Goal: Task Accomplishment & Management: Use online tool/utility

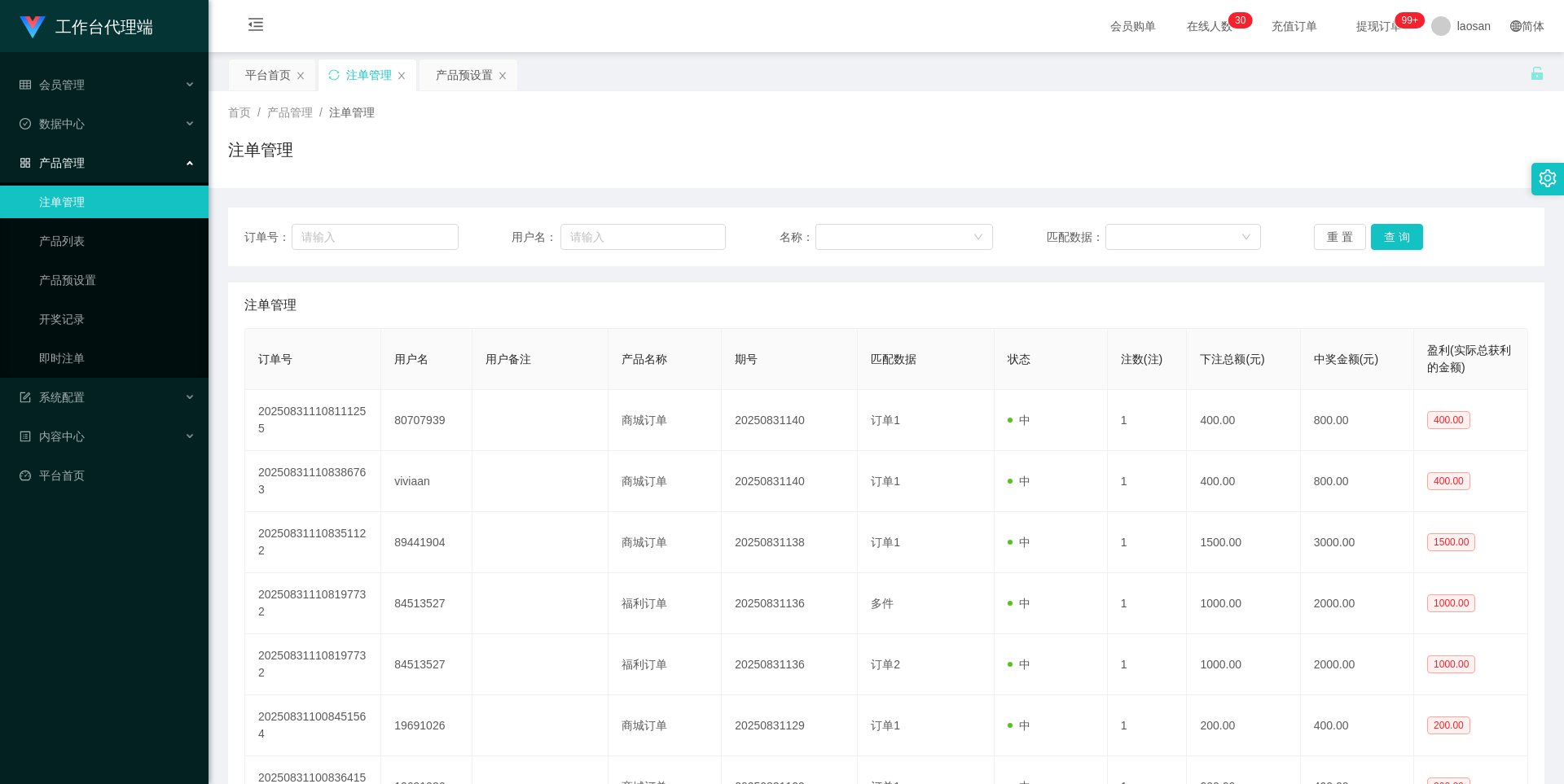
click at [1412, 238] on button "查 询" at bounding box center [1397, 237] width 52 height 26
click at [1388, 244] on button "查 询" at bounding box center [1397, 237] width 52 height 26
click at [1391, 244] on button "查 询" at bounding box center [1397, 237] width 52 height 26
click at [1392, 243] on div "重 置 查 询" at bounding box center [1421, 237] width 214 height 26
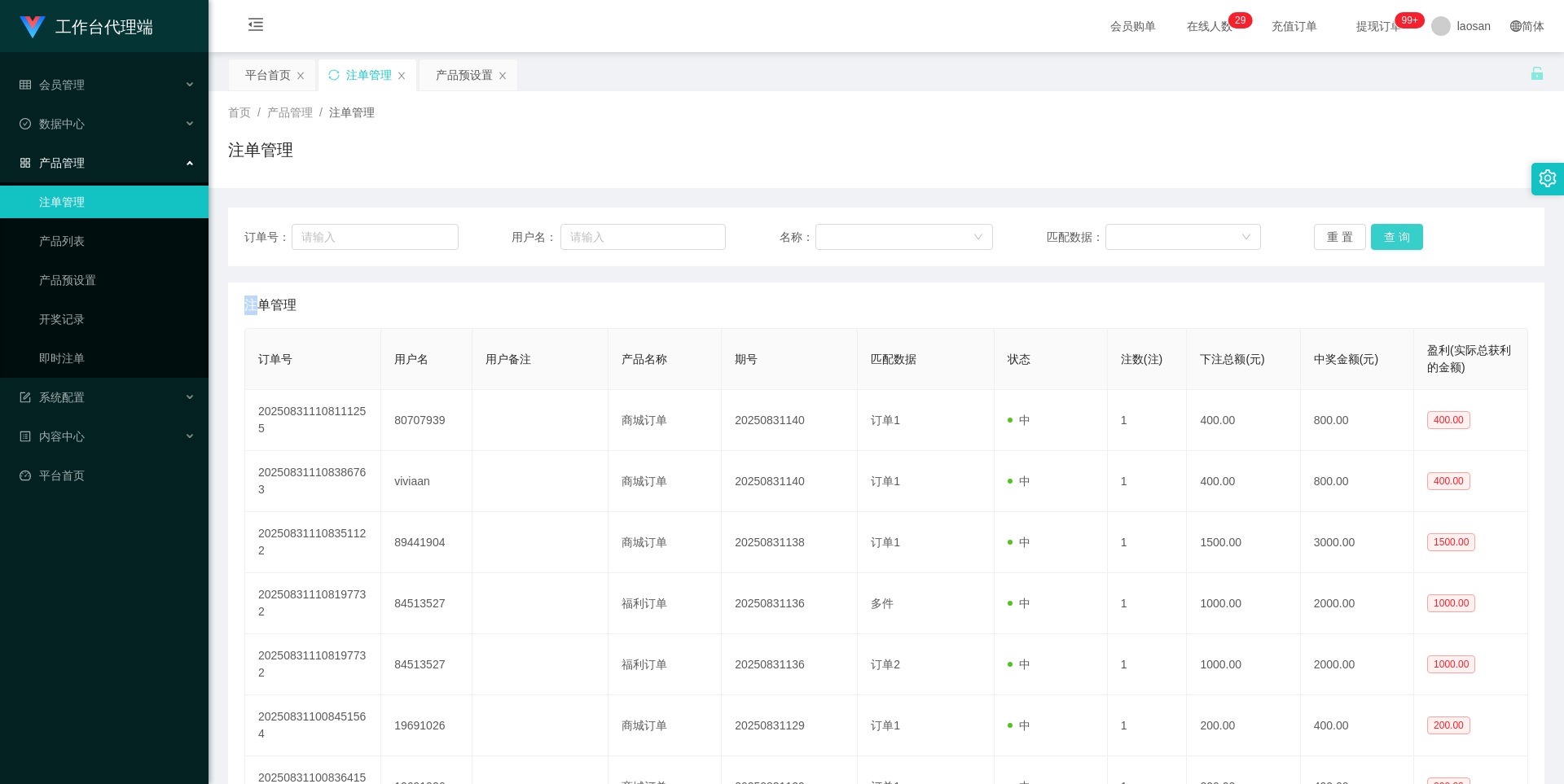
click at [1381, 245] on button "查 询" at bounding box center [1397, 237] width 52 height 26
click at [1394, 238] on button "查 询" at bounding box center [1397, 237] width 52 height 26
click at [1394, 238] on button "查 询" at bounding box center [1406, 237] width 70 height 26
click at [1394, 238] on div "重 置 查 询" at bounding box center [1421, 237] width 214 height 26
click at [1394, 238] on button "查 询" at bounding box center [1397, 237] width 52 height 26
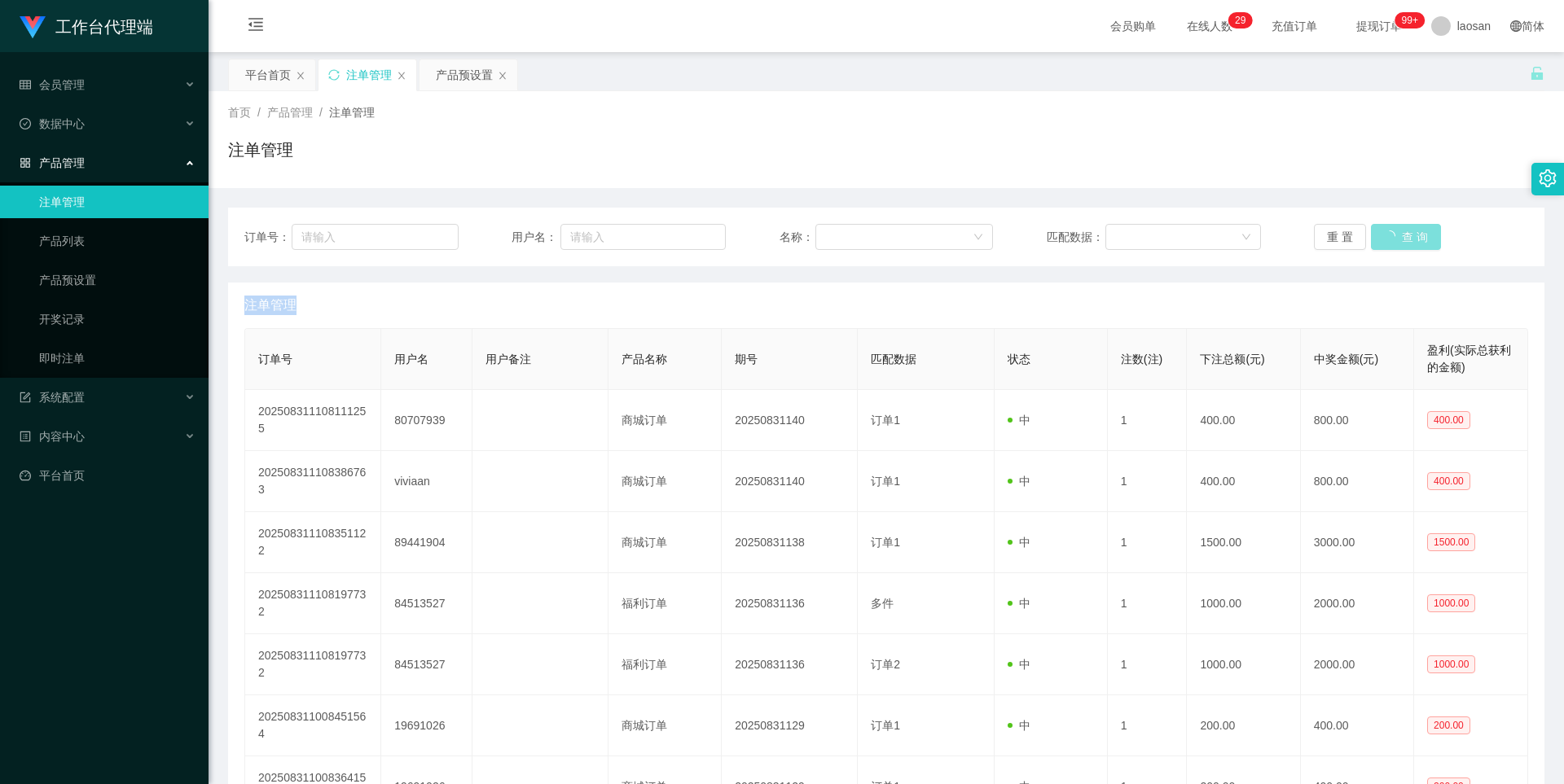
click at [1394, 238] on div "重 置 查 询" at bounding box center [1421, 237] width 214 height 26
click at [1394, 238] on button "查 询" at bounding box center [1397, 237] width 52 height 26
click at [1394, 238] on div "重 置 查 询" at bounding box center [1421, 237] width 214 height 26
click at [1395, 237] on button "查 询" at bounding box center [1397, 237] width 52 height 26
click at [352, 321] on div "注单管理" at bounding box center [885, 305] width 1283 height 45
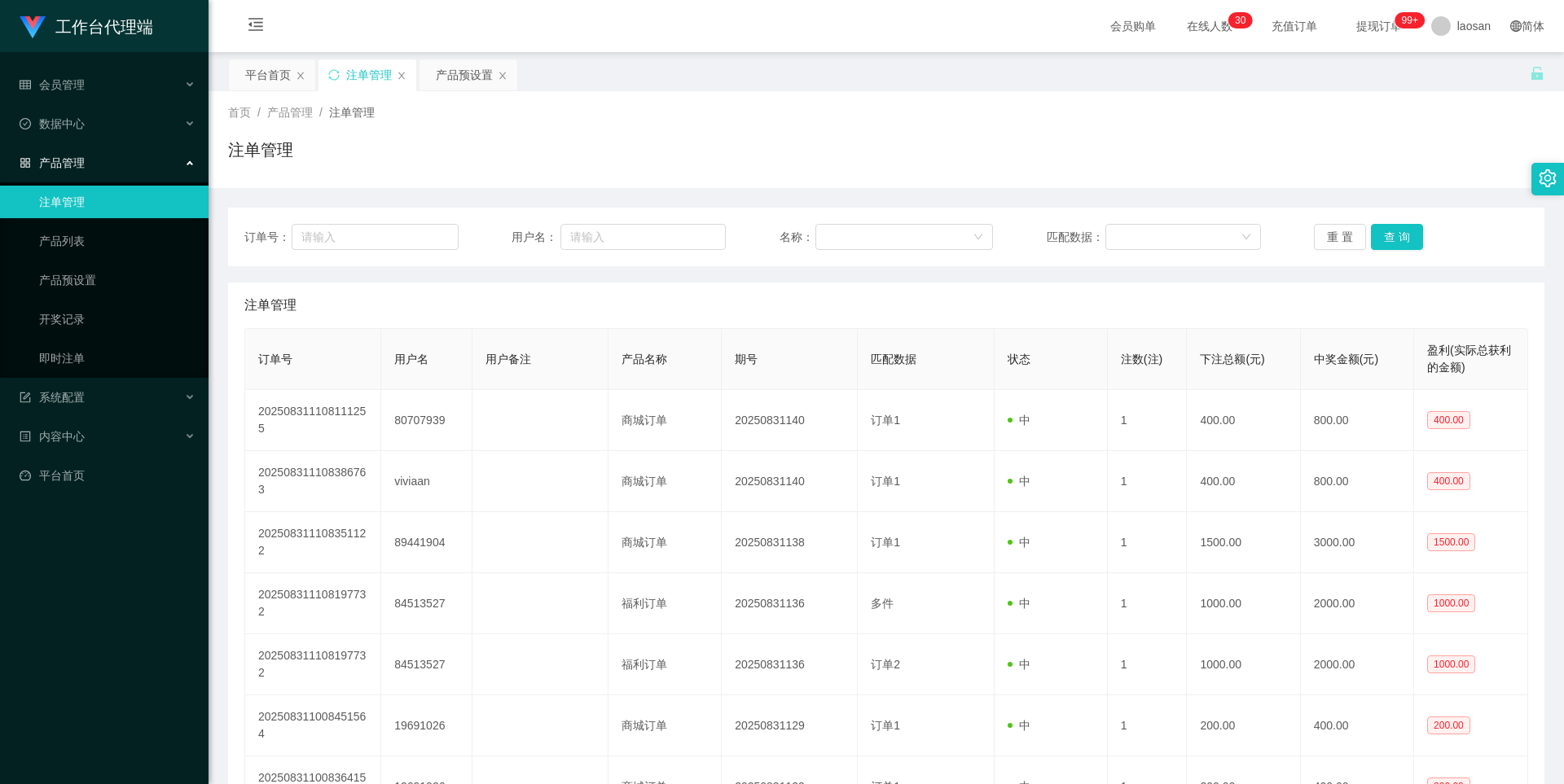
click at [349, 310] on div "注单管理" at bounding box center [885, 305] width 1283 height 45
click at [1382, 246] on button "查 询" at bounding box center [1397, 237] width 52 height 26
click at [1386, 245] on button "查 询" at bounding box center [1397, 237] width 52 height 26
click at [1386, 245] on div "重 置 查 询" at bounding box center [1421, 237] width 214 height 26
click at [1386, 245] on button "查 询" at bounding box center [1397, 237] width 52 height 26
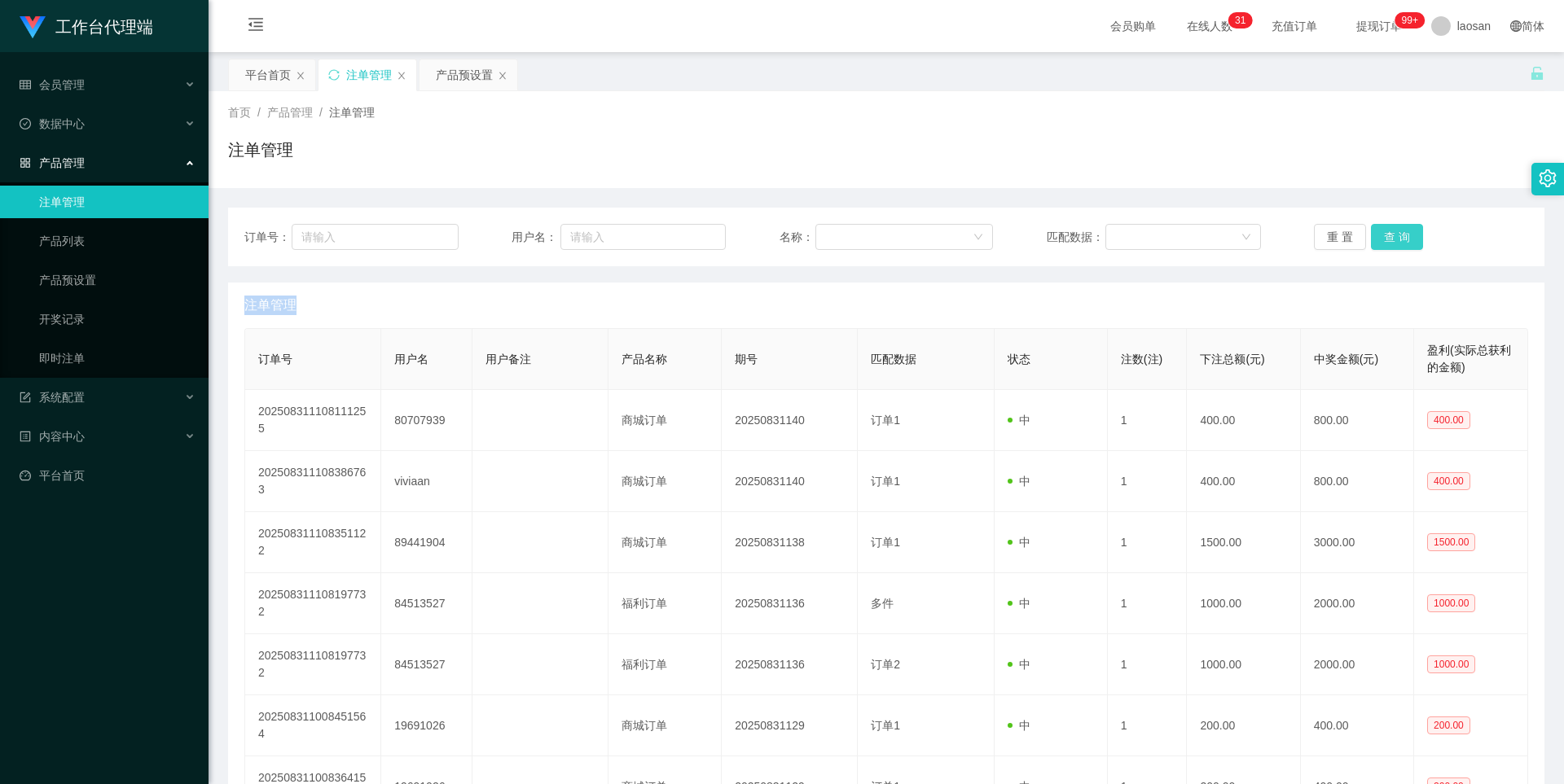
click at [1386, 245] on div "重 置 查 询" at bounding box center [1421, 237] width 214 height 26
click at [1386, 245] on button "查 询" at bounding box center [1397, 237] width 52 height 26
click at [1399, 235] on button "查 询" at bounding box center [1397, 237] width 52 height 26
click at [1398, 234] on button "查 询" at bounding box center [1397, 237] width 52 height 26
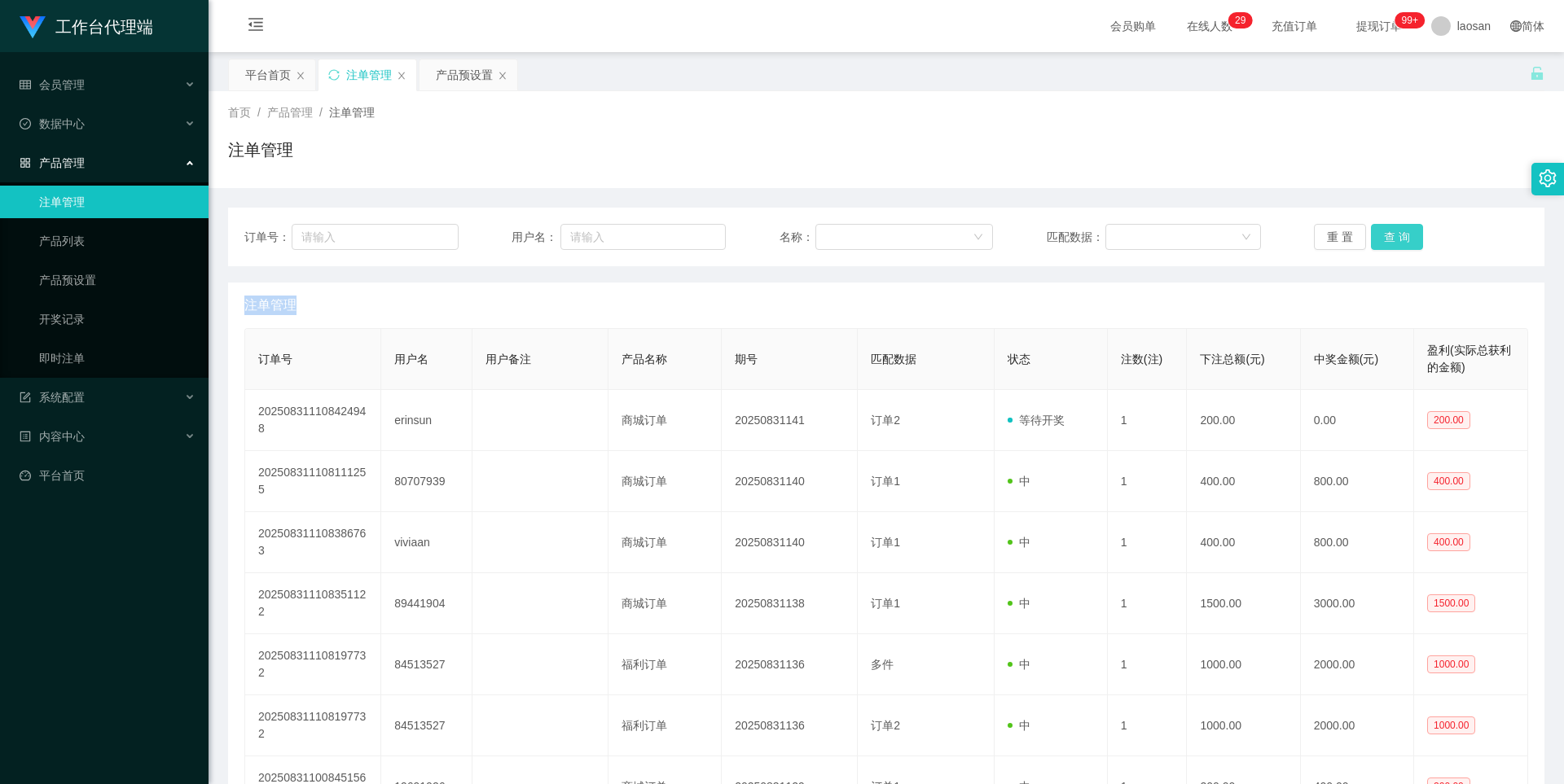
click at [1398, 233] on button "查 询" at bounding box center [1397, 237] width 52 height 26
click at [1398, 233] on button "查 询" at bounding box center [1406, 237] width 70 height 26
click at [1398, 233] on button "查 询" at bounding box center [1397, 237] width 52 height 26
click at [1398, 233] on button "查 询" at bounding box center [1406, 237] width 70 height 26
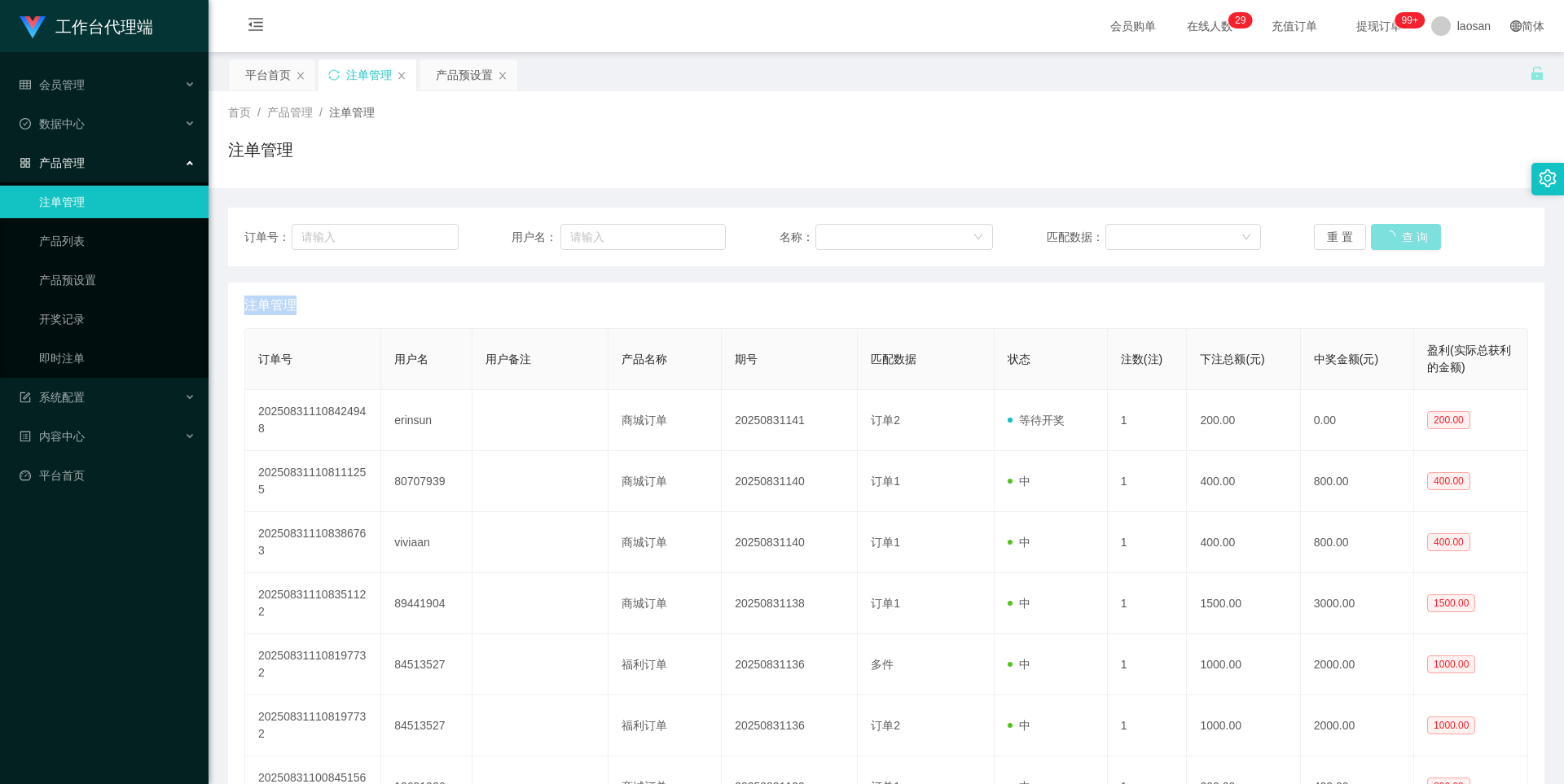
click at [1398, 233] on button "查 询" at bounding box center [1406, 237] width 70 height 26
click at [1398, 233] on button "查 询" at bounding box center [1397, 237] width 52 height 26
click at [1399, 232] on button "查 询" at bounding box center [1397, 237] width 52 height 26
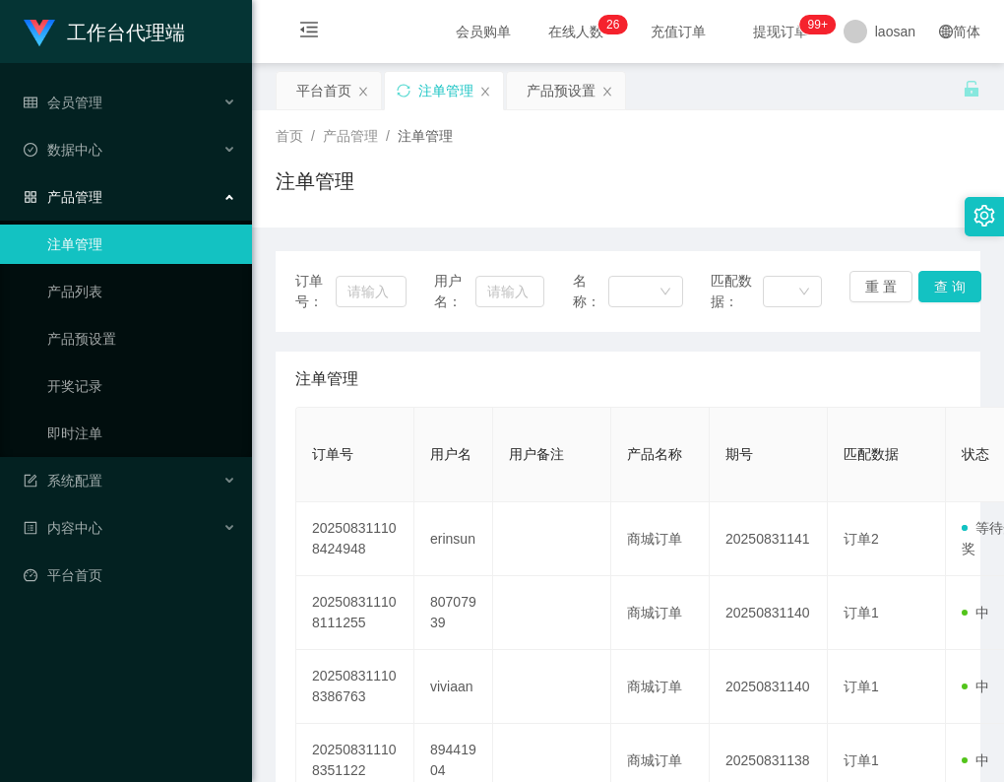
click at [943, 267] on div "订单号： 用户名： 名称： 匹配数据： 重 置 查 询" at bounding box center [628, 291] width 705 height 81
click at [938, 288] on button "查 询" at bounding box center [949, 286] width 63 height 31
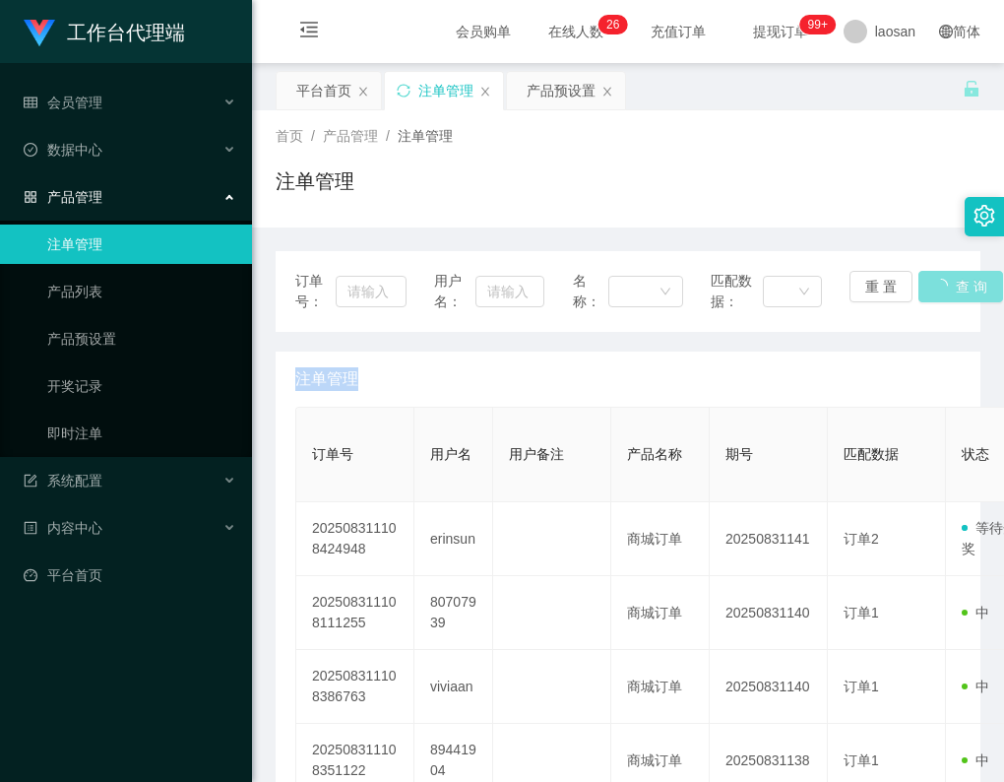
click at [938, 288] on div "重 置 查 询" at bounding box center [904, 291] width 111 height 41
click at [938, 288] on button "查 询" at bounding box center [949, 286] width 63 height 31
click at [938, 288] on div "重 置 查 询" at bounding box center [904, 291] width 111 height 41
click at [938, 288] on button "查 询" at bounding box center [949, 286] width 63 height 31
click at [938, 288] on div "重 置 查 询" at bounding box center [904, 291] width 111 height 41
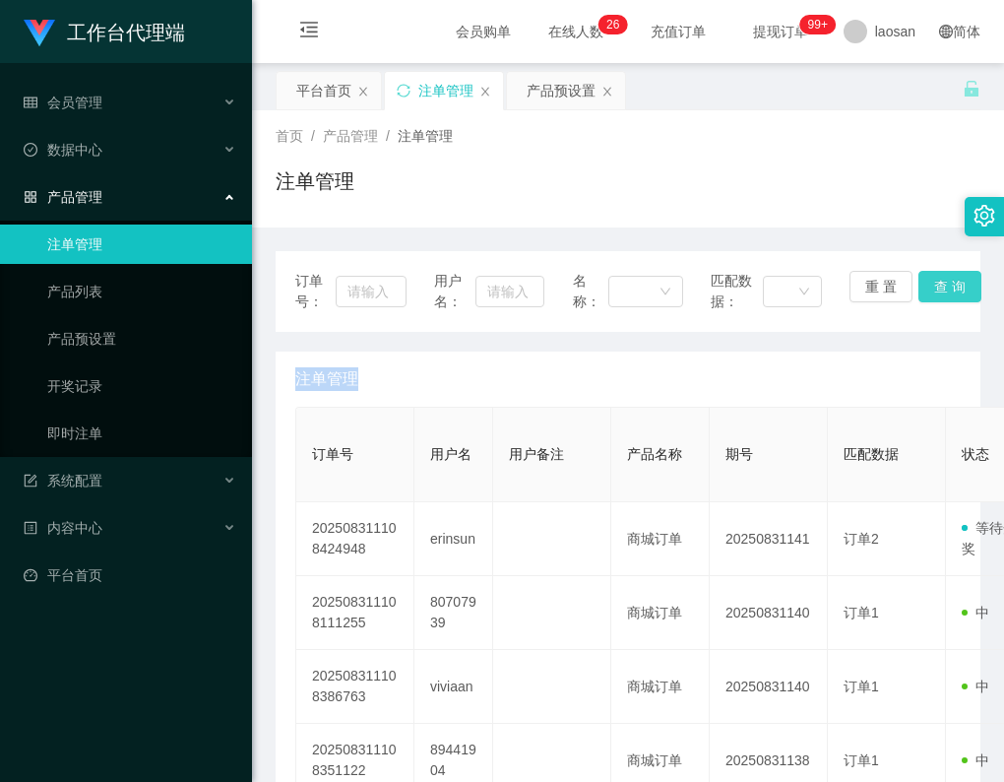
click at [938, 288] on button "查 询" at bounding box center [949, 286] width 63 height 31
click at [550, 92] on div "产品预设置" at bounding box center [561, 90] width 69 height 37
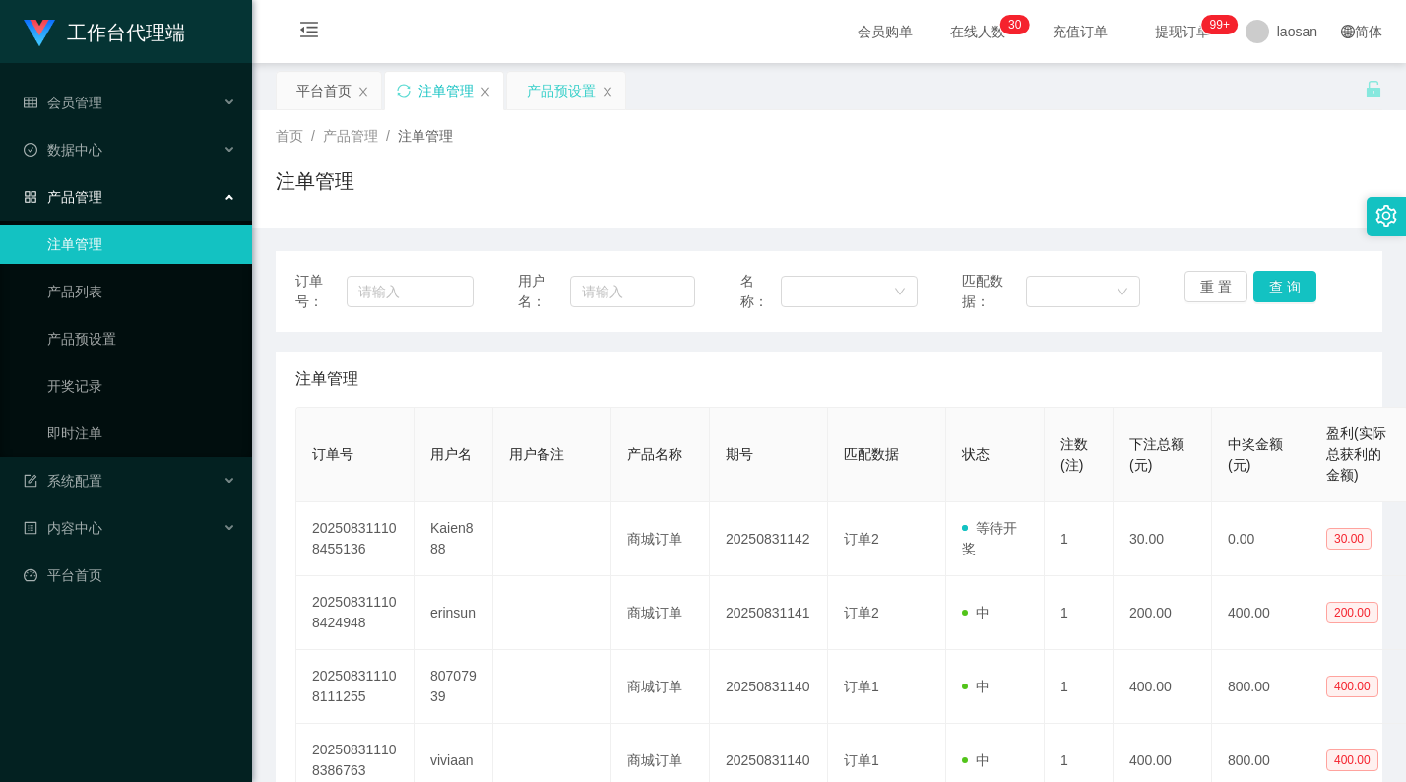
click at [571, 101] on div "产品预设置" at bounding box center [561, 90] width 69 height 37
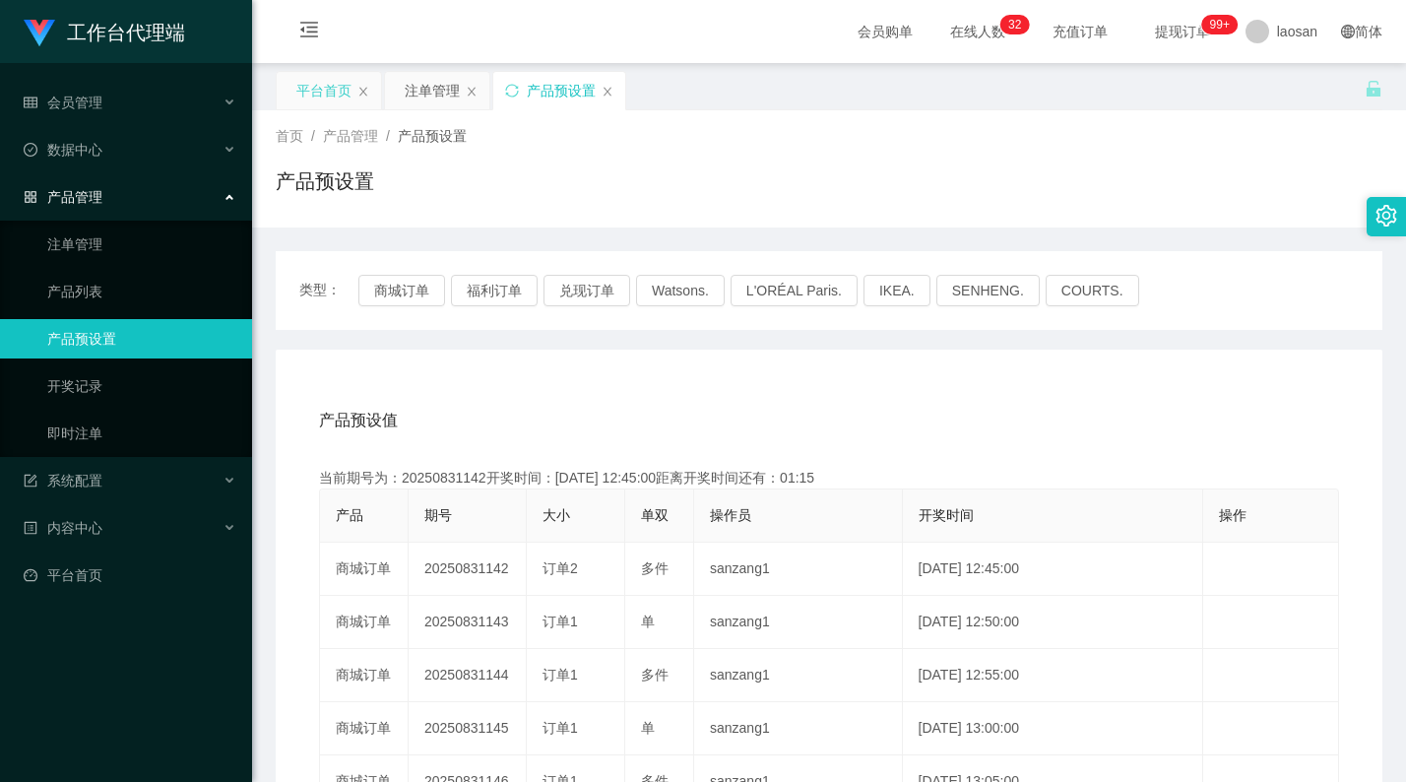
click at [324, 98] on div "平台首页" at bounding box center [323, 90] width 55 height 37
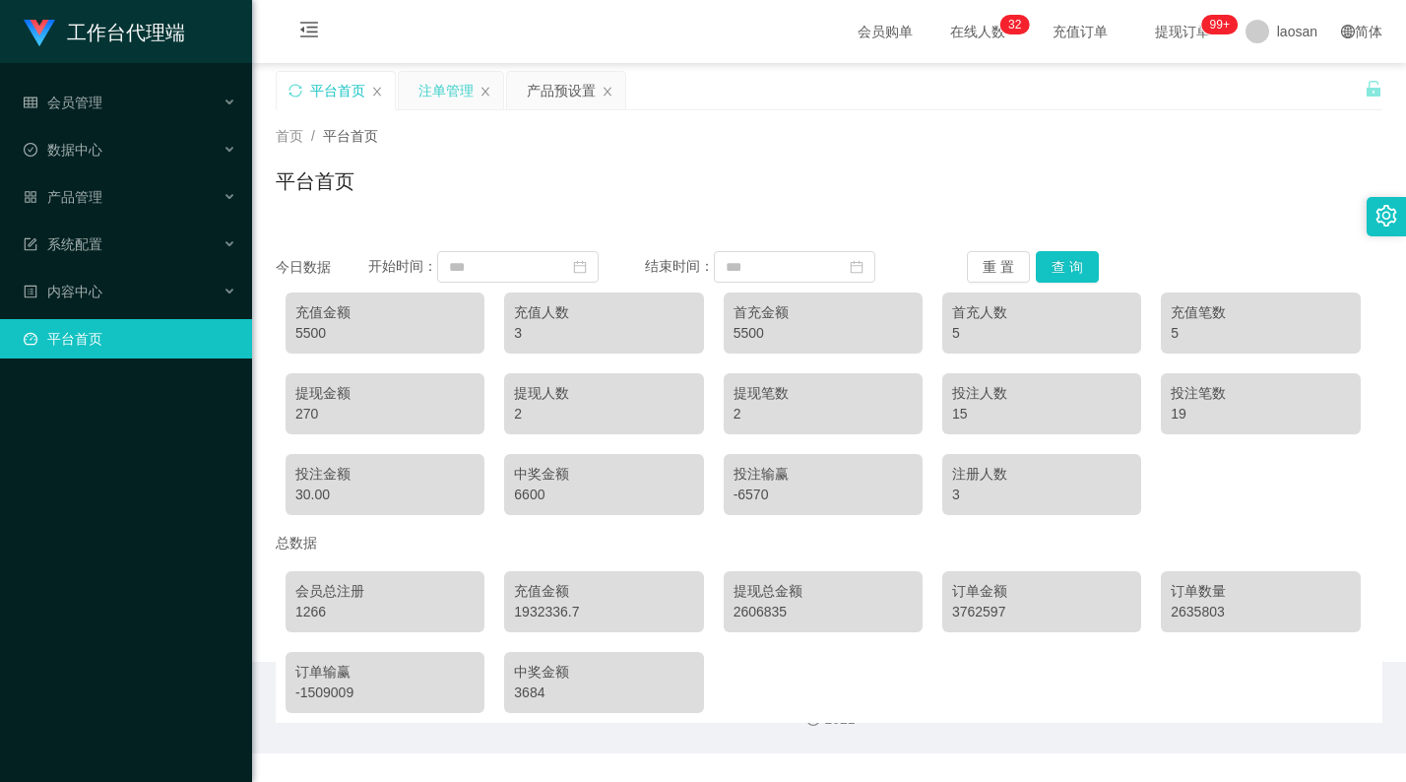
click at [429, 90] on div "注单管理" at bounding box center [445, 90] width 55 height 37
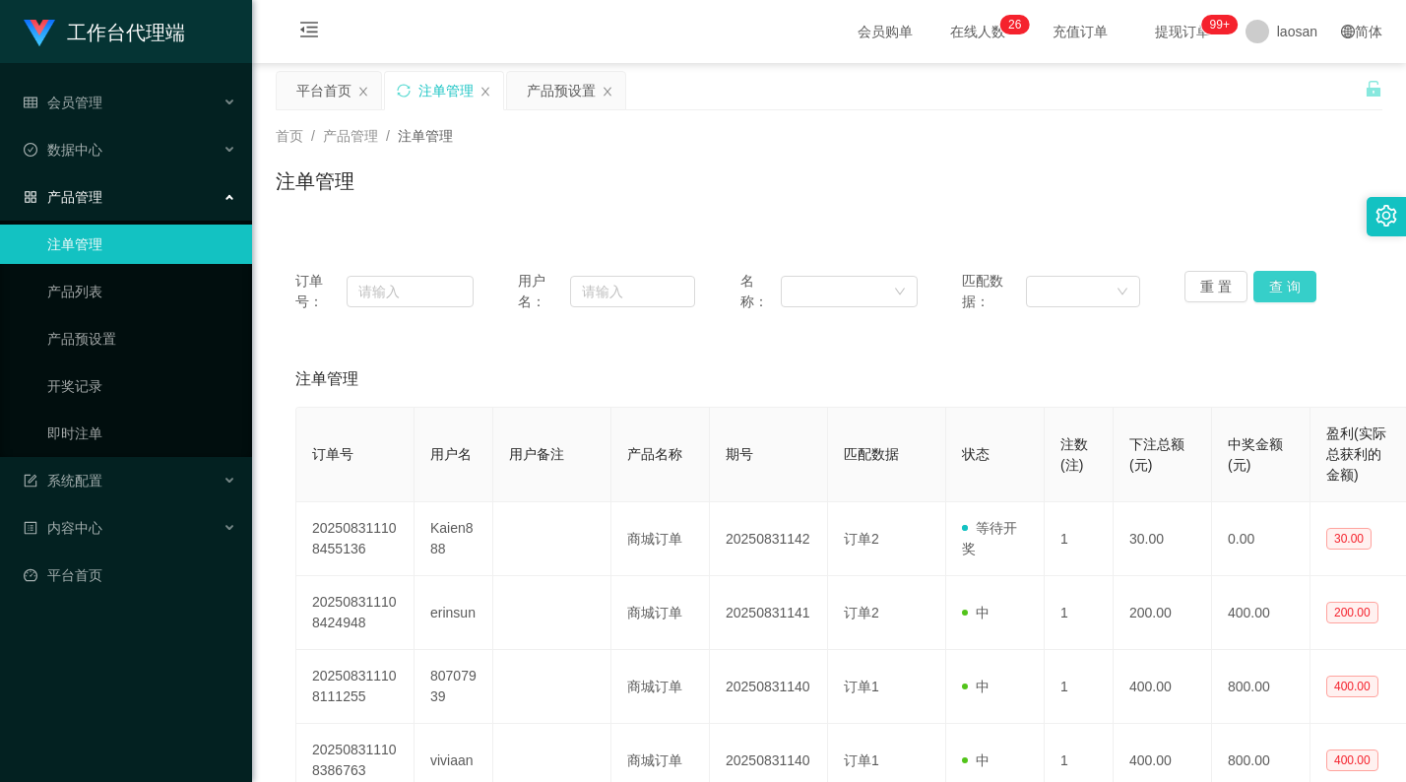
click at [1003, 281] on button "查 询" at bounding box center [1284, 286] width 63 height 31
click at [1003, 281] on div "重 置 查 询" at bounding box center [1273, 291] width 178 height 41
click at [1003, 281] on button "查 询" at bounding box center [1284, 286] width 63 height 31
